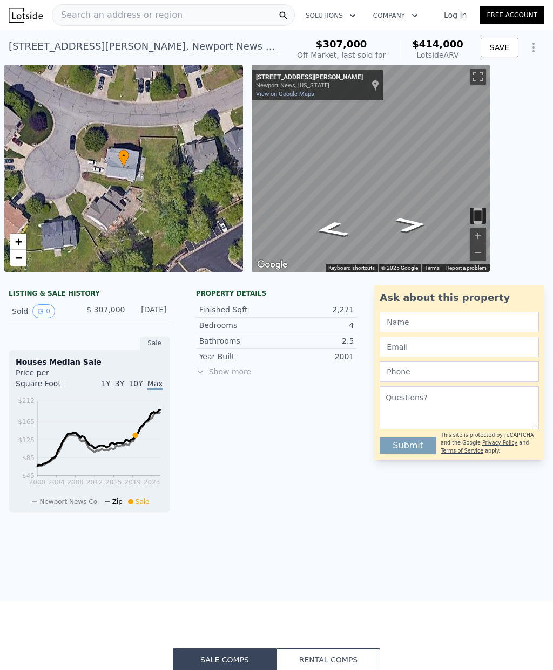
click at [32, 287] on div "LISTING & SALE HISTORY Sold 0 $ 307,000 [DATE]" at bounding box center [89, 304] width 161 height 38
click at [33, 295] on div "LISTING & SALE HISTORY" at bounding box center [89, 294] width 161 height 11
click at [86, 306] on span "$ 307,000" at bounding box center [105, 310] width 38 height 9
click at [90, 303] on div "Sold 0 $ 307,000 [DATE]" at bounding box center [89, 311] width 161 height 23
click at [197, 372] on icon at bounding box center [200, 372] width 9 height 9
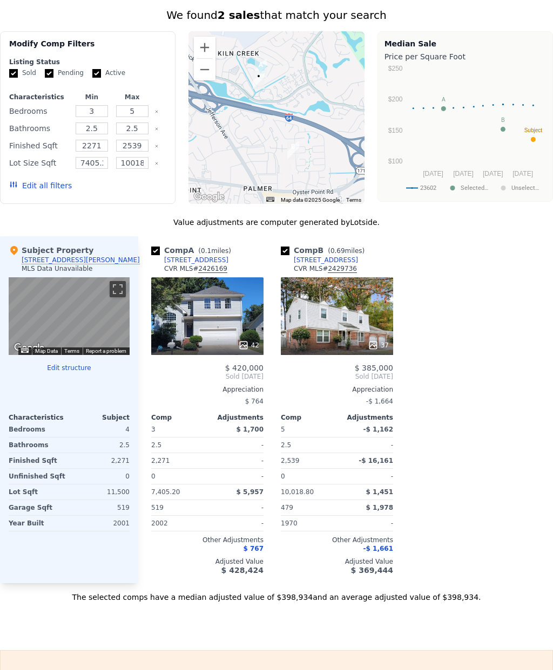
scroll to position [722, 0]
click at [118, 281] on button "Toggle fullscreen view" at bounding box center [118, 289] width 16 height 16
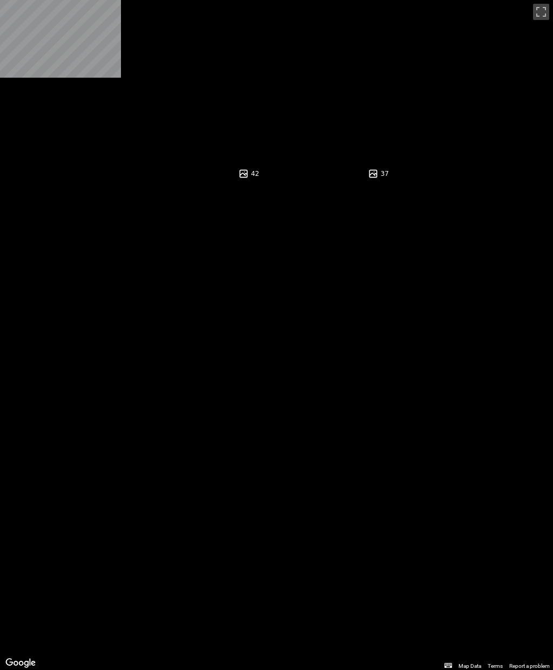
scroll to position [894, 0]
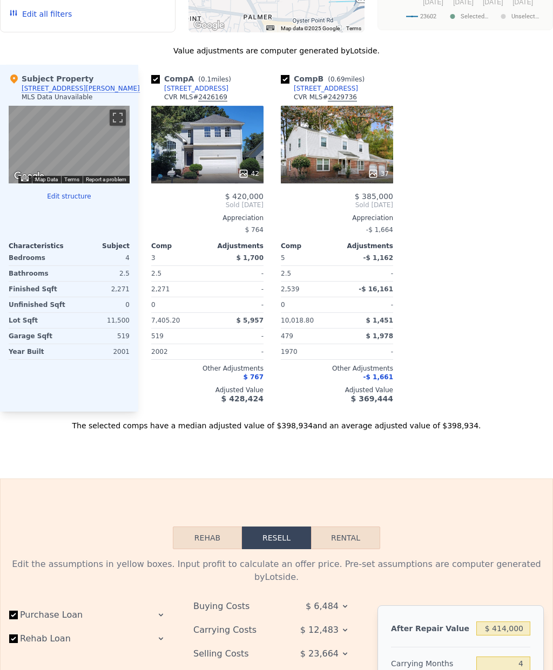
click at [46, 297] on div "Unfinished Sqft" at bounding box center [38, 304] width 58 height 15
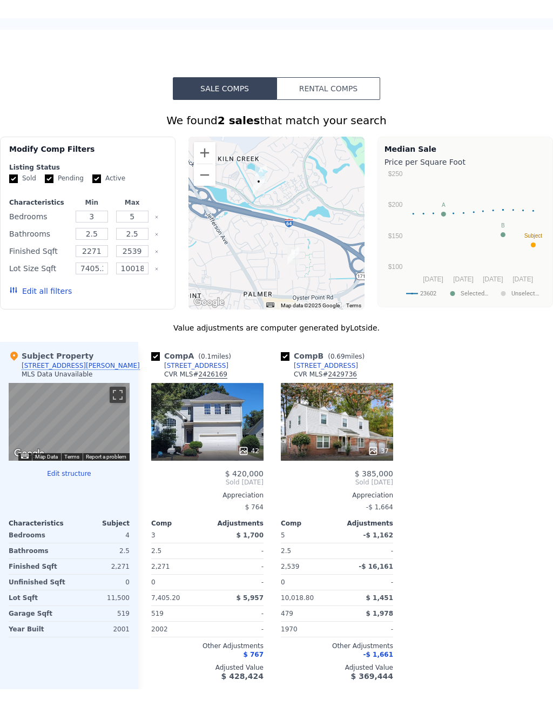
scroll to position [636, 0]
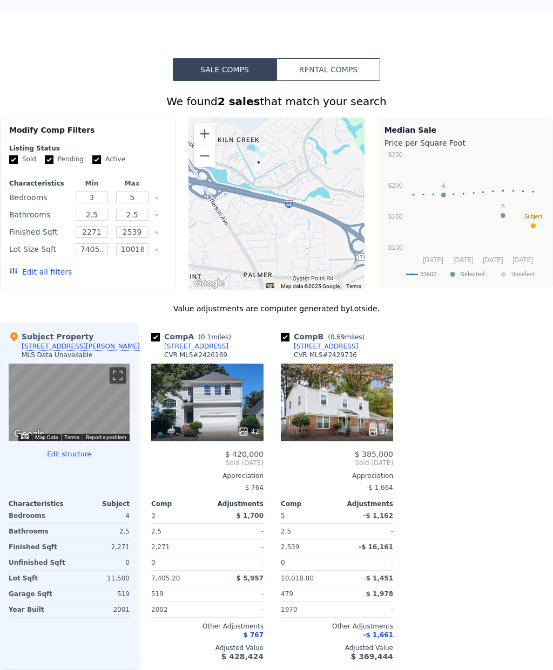
click at [59, 450] on button "Edit structure" at bounding box center [69, 454] width 121 height 9
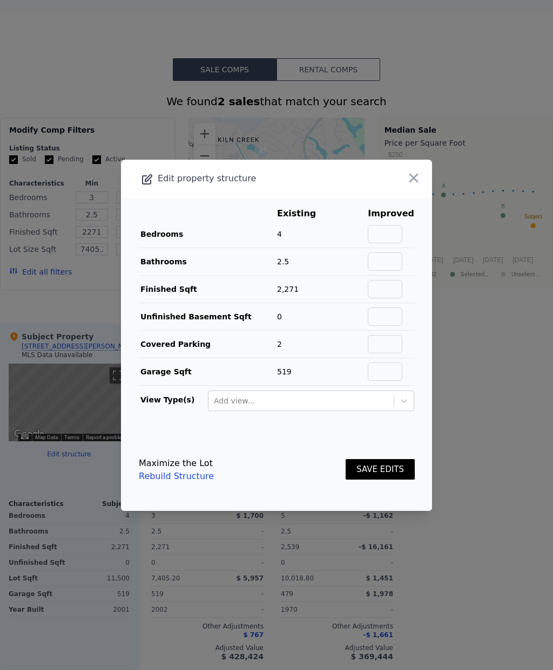
click at [419, 186] on icon "button" at bounding box center [413, 178] width 15 height 15
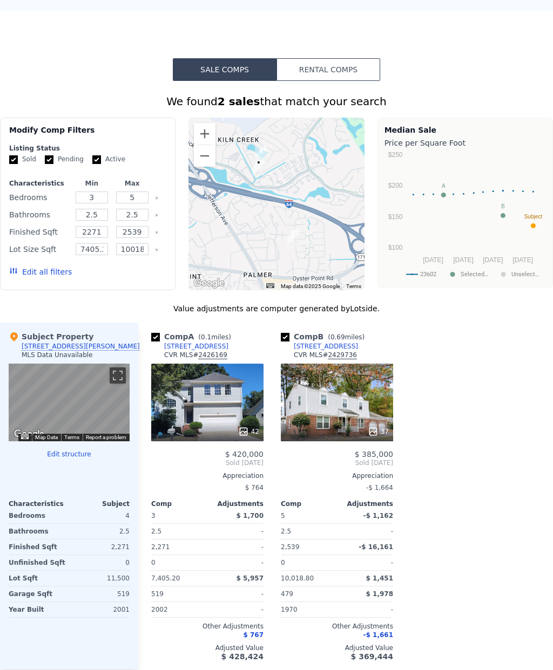
click at [35, 342] on div "[STREET_ADDRESS][PERSON_NAME]" at bounding box center [81, 346] width 118 height 9
click at [119, 368] on button "Toggle fullscreen view" at bounding box center [118, 376] width 16 height 16
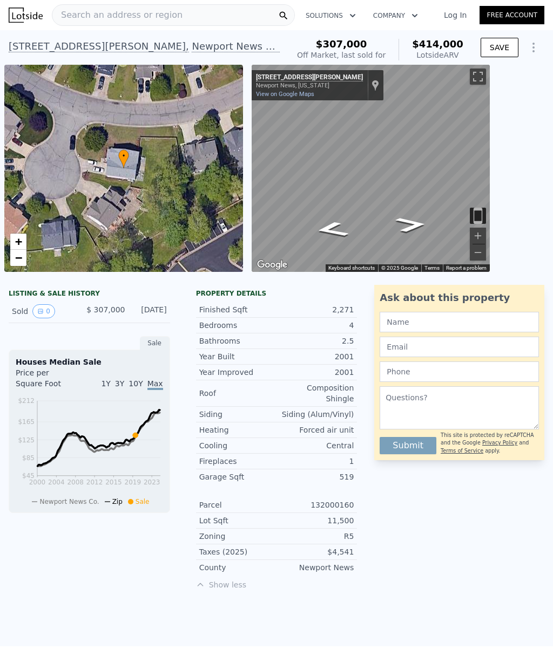
scroll to position [0, 0]
click at [18, 294] on div "LISTING & SALE HISTORY" at bounding box center [89, 294] width 161 height 11
click at [13, 310] on div "Sold 0" at bounding box center [45, 311] width 66 height 14
click at [40, 311] on icon "View historical data" at bounding box center [40, 311] width 6 height 6
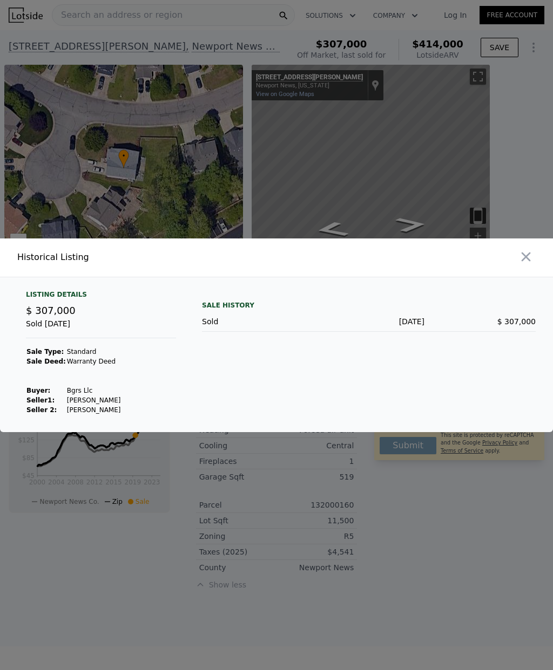
click at [520, 264] on icon "button" at bounding box center [525, 256] width 15 height 15
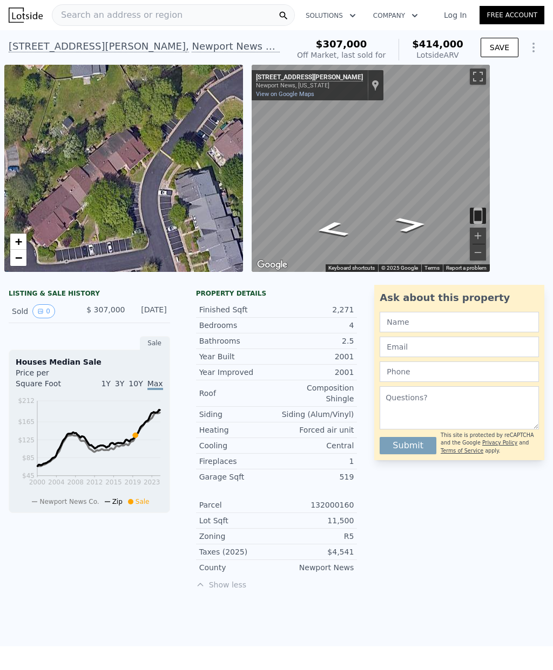
click at [134, 388] on span "10Y" at bounding box center [135, 383] width 14 height 9
click at [121, 391] on div "1Y 3Y 10Y Max" at bounding box center [125, 386] width 73 height 17
click at [102, 393] on div "1Y 3Y 10Y Max" at bounding box center [125, 386] width 73 height 17
click at [14, 311] on div "Sold 0" at bounding box center [45, 311] width 66 height 14
click at [42, 312] on icon "View historical data" at bounding box center [40, 311] width 6 height 6
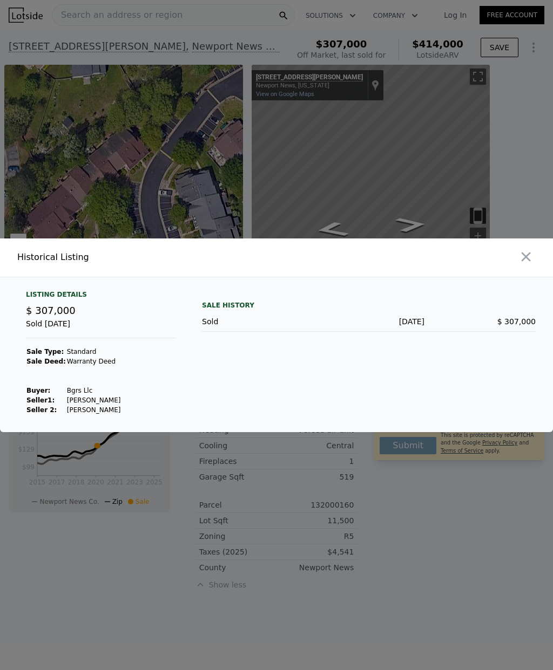
click at [527, 264] on icon "button" at bounding box center [525, 256] width 15 height 15
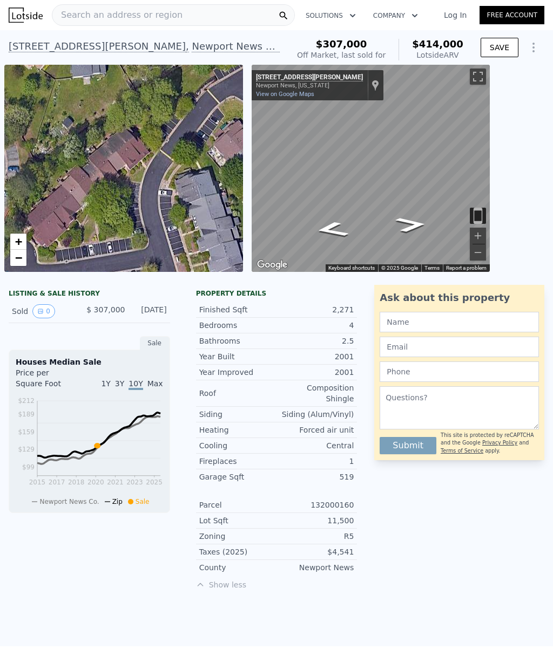
click at [66, 185] on div "• + −" at bounding box center [123, 168] width 239 height 207
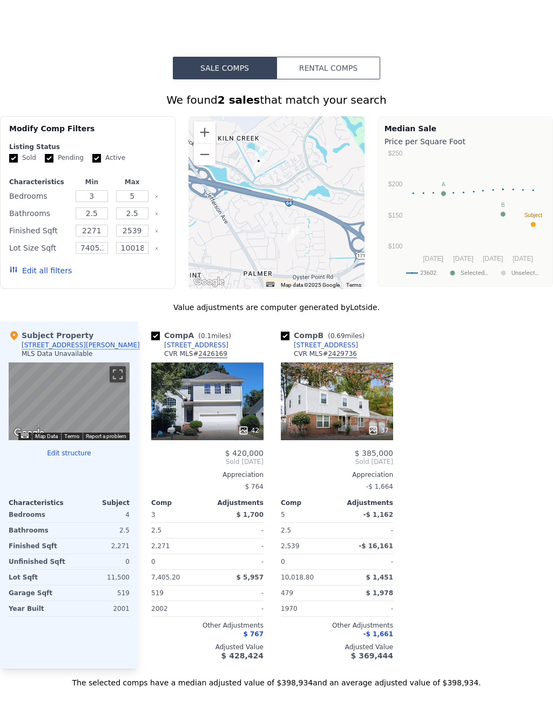
scroll to position [656, 0]
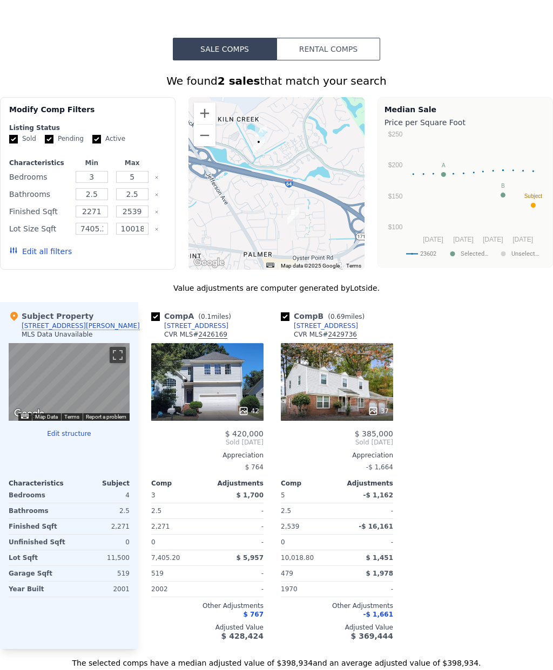
click at [122, 347] on button "Toggle fullscreen view" at bounding box center [118, 355] width 16 height 16
click at [120, 347] on button "Toggle fullscreen view" at bounding box center [118, 355] width 16 height 16
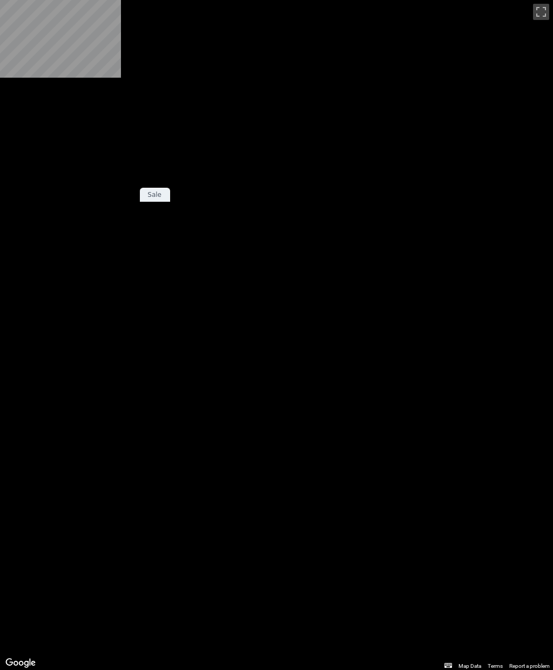
scroll to position [150, 0]
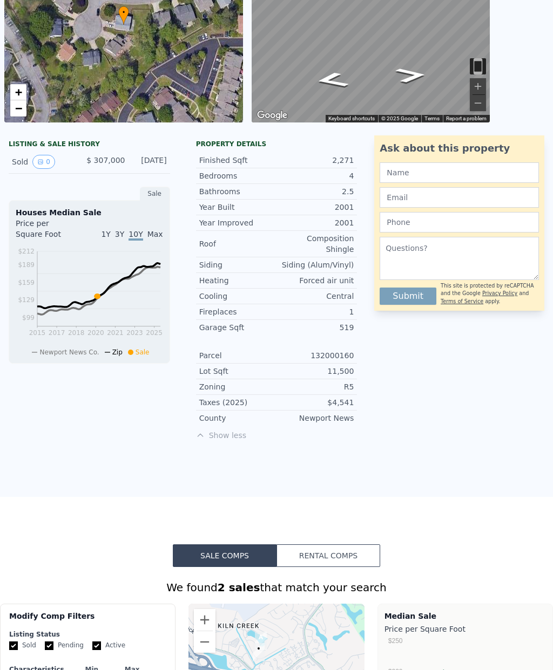
click at [38, 162] on icon "View historical data" at bounding box center [40, 162] width 4 height 4
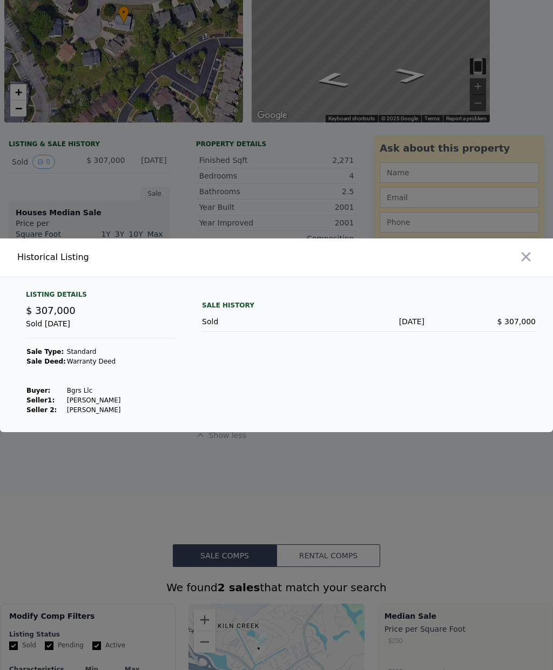
click at [535, 267] on button "button" at bounding box center [525, 256] width 19 height 19
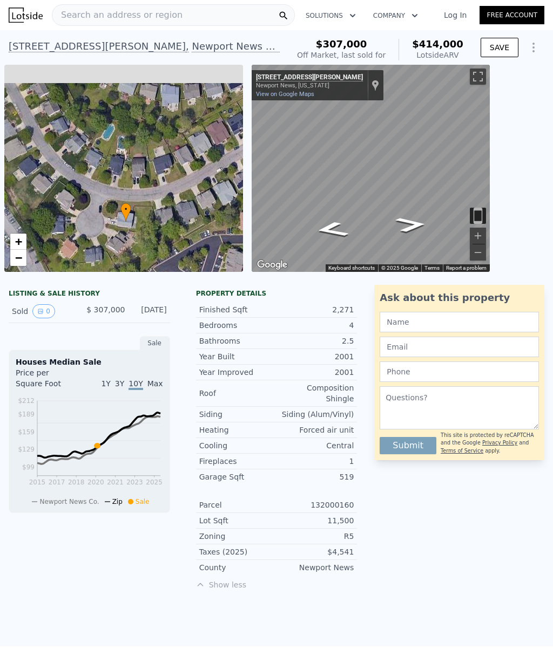
scroll to position [0, 0]
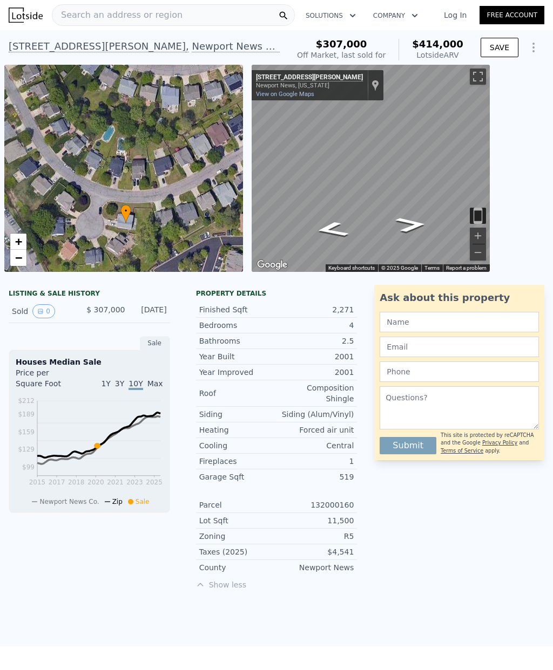
click at [82, 186] on div "• + −" at bounding box center [123, 168] width 239 height 207
click at [52, 53] on div "[STREET_ADDRESS][PERSON_NAME]" at bounding box center [144, 46] width 271 height 15
click at [43, 47] on div "[STREET_ADDRESS][PERSON_NAME]" at bounding box center [144, 46] width 271 height 15
